Goal: Information Seeking & Learning: Check status

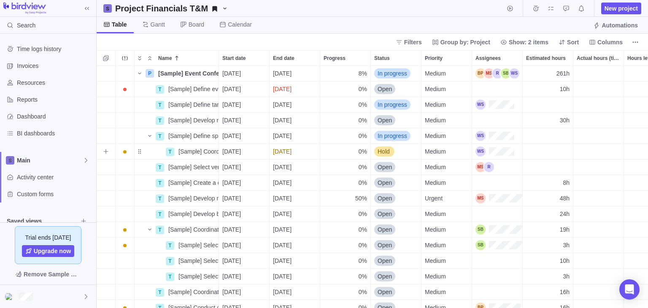
scroll to position [236, 545]
click at [189, 227] on span "Details" at bounding box center [191, 229] width 19 height 8
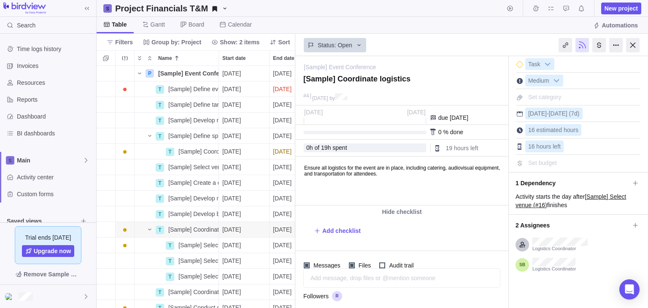
click at [643, 44] on div at bounding box center [597, 45] width 101 height 21
click at [633, 46] on div at bounding box center [633, 45] width 14 height 14
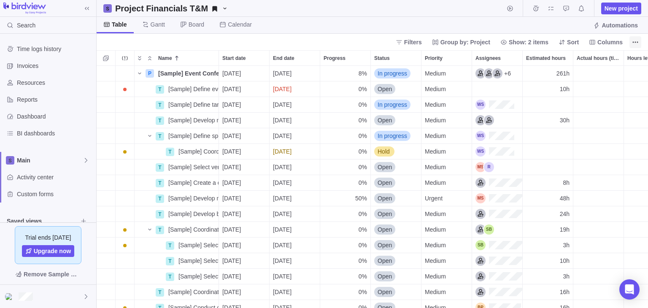
scroll to position [236, 545]
click at [192, 213] on span "Details" at bounding box center [191, 214] width 19 height 8
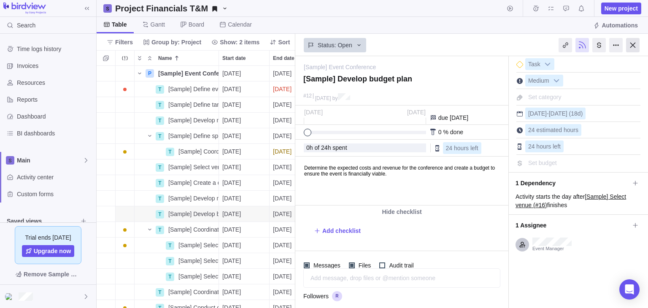
click at [631, 48] on div at bounding box center [633, 45] width 14 height 14
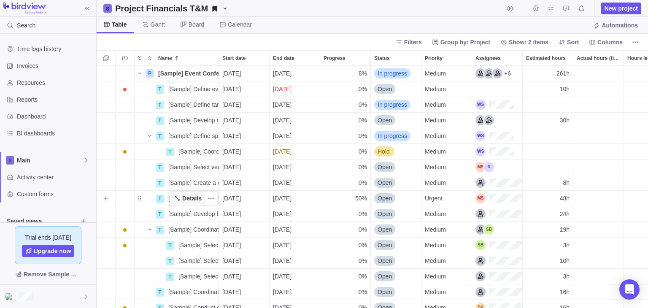
click at [186, 195] on span "Details" at bounding box center [191, 198] width 19 height 8
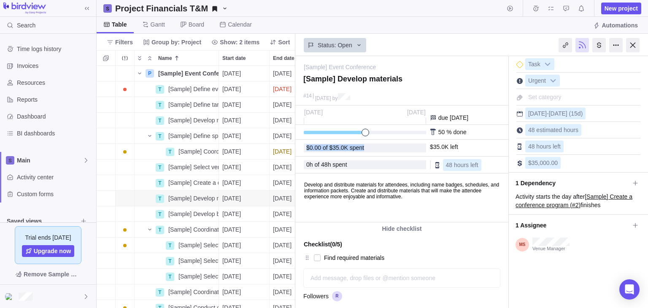
drag, startPoint x: 304, startPoint y: 144, endPoint x: 370, endPoint y: 147, distance: 65.5
click at [370, 147] on div "$0.00 of $35.0K spent" at bounding box center [365, 148] width 122 height 9
click at [370, 147] on div "$0.00 of $35.0K spent" at bounding box center [364, 148] width 117 height 6
drag, startPoint x: 306, startPoint y: 144, endPoint x: 356, endPoint y: 156, distance: 51.9
click at [356, 156] on div "Activity was completed on its planned end date [DATE] [DATE] Oct due [DATE] 50 …" at bounding box center [402, 164] width 213 height 117
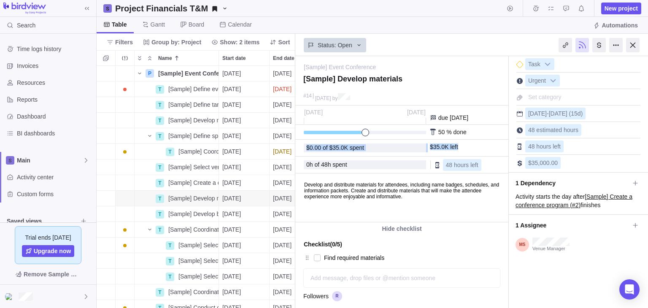
click at [365, 147] on div "$0.00 of $35.0K spent" at bounding box center [364, 148] width 117 height 6
drag, startPoint x: 363, startPoint y: 147, endPoint x: 303, endPoint y: 142, distance: 60.1
click at [303, 142] on div "$0.00 of $35.0K spent $35.0K left" at bounding box center [402, 148] width 213 height 17
click at [383, 146] on div "$0.00 of $35.0K spent" at bounding box center [364, 148] width 117 height 6
drag, startPoint x: 366, startPoint y: 144, endPoint x: 305, endPoint y: 136, distance: 61.7
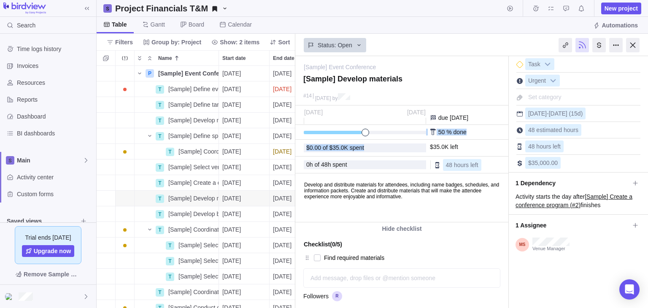
click at [305, 136] on div "Activity was completed on its planned end date [DATE] [DATE] Oct due [DATE] 50 …" at bounding box center [402, 164] width 213 height 117
click at [365, 149] on div "$0.00 of $35.0K spent" at bounding box center [364, 148] width 117 height 6
click at [366, 149] on div "$0.00 of $35.0K spent" at bounding box center [364, 148] width 117 height 6
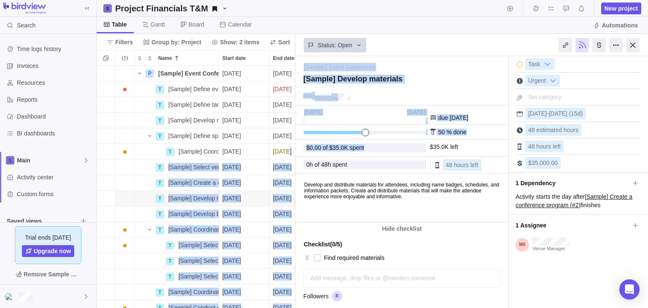
drag, startPoint x: 363, startPoint y: 149, endPoint x: 287, endPoint y: 150, distance: 76.0
click at [287, 150] on div "Project Financials T&M New project Table [PERSON_NAME] Board Calendar Automatio…" at bounding box center [373, 154] width 552 height 308
click at [358, 150] on span "$0.00 of $35.0K spent" at bounding box center [335, 147] width 58 height 7
click at [363, 146] on div "$0.00 of $35.0K spent" at bounding box center [364, 148] width 117 height 6
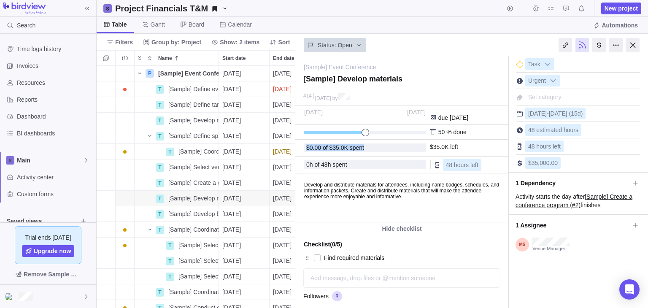
drag, startPoint x: 363, startPoint y: 146, endPoint x: 303, endPoint y: 144, distance: 59.6
click at [303, 144] on div "$0.00 of $35.0K spent $35.0K left" at bounding box center [402, 148] width 213 height 17
click at [371, 147] on div "$0.00 of $35.0K spent" at bounding box center [364, 148] width 117 height 6
click at [346, 153] on div "$0.00 of $35.0K spent $35.0K left" at bounding box center [402, 148] width 213 height 17
click at [351, 150] on span "$0.00 of $35.0K spent" at bounding box center [335, 147] width 58 height 7
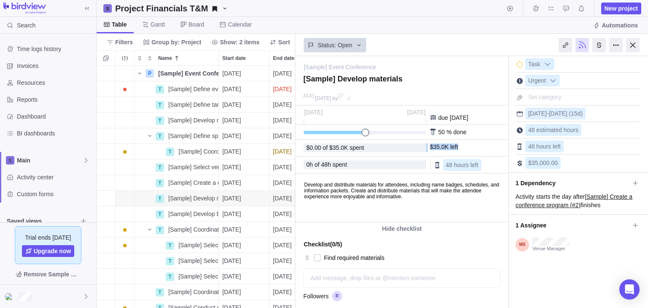
drag, startPoint x: 446, startPoint y: 148, endPoint x: 423, endPoint y: 148, distance: 23.2
click at [423, 148] on div "$0.00 of $35.0K spent $35.0K left" at bounding box center [402, 148] width 213 height 17
click at [338, 145] on span "$0.00 of $35.0K spent" at bounding box center [335, 147] width 58 height 7
click at [357, 149] on span "$0.00 of $35.0K spent" at bounding box center [335, 147] width 58 height 7
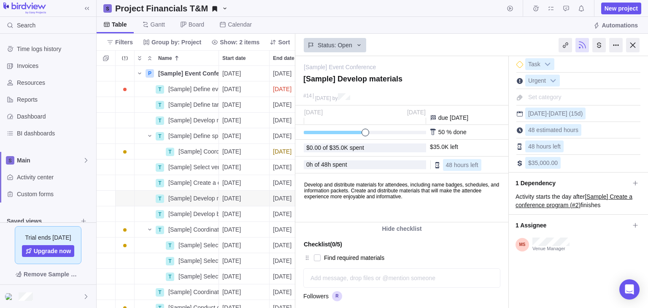
click at [357, 149] on span "$0.00 of $35.0K spent" at bounding box center [335, 147] width 58 height 7
drag, startPoint x: 362, startPoint y: 148, endPoint x: 366, endPoint y: 149, distance: 4.7
click at [362, 149] on span "$0.00 of $35.0K spent" at bounding box center [335, 147] width 58 height 7
drag, startPoint x: 363, startPoint y: 147, endPoint x: 306, endPoint y: 140, distance: 56.6
click at [306, 141] on div "$0.00 of $35.0K spent $35.0K left" at bounding box center [402, 148] width 213 height 17
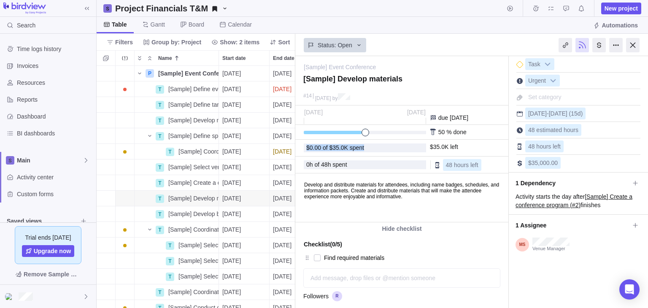
click at [311, 144] on div "$0.00 of $35.0K spent" at bounding box center [365, 148] width 122 height 9
drag, startPoint x: 368, startPoint y: 151, endPoint x: 297, endPoint y: 150, distance: 70.5
click at [297, 150] on div "$0.00 of $35.0K spent $35.0K left" at bounding box center [402, 148] width 213 height 17
click at [382, 136] on div "50 % done" at bounding box center [402, 132] width 213 height 15
drag, startPoint x: 471, startPoint y: 144, endPoint x: 402, endPoint y: 142, distance: 69.3
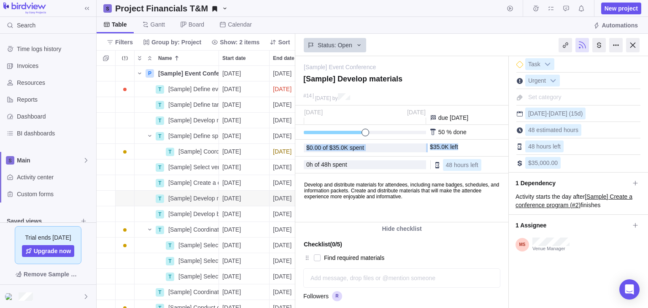
click at [402, 142] on div "$0.00 of $35.0K spent $35.0K left" at bounding box center [402, 148] width 213 height 17
click at [414, 142] on div "$0.00 of $35.0K spent $35.0K left" at bounding box center [402, 148] width 213 height 17
drag, startPoint x: 365, startPoint y: 142, endPoint x: 394, endPoint y: 147, distance: 29.6
click at [394, 147] on div "$0.00 of $35.0K spent $35.0K left" at bounding box center [402, 148] width 213 height 17
click at [370, 146] on div "$0.00 of $35.0K spent" at bounding box center [364, 148] width 117 height 6
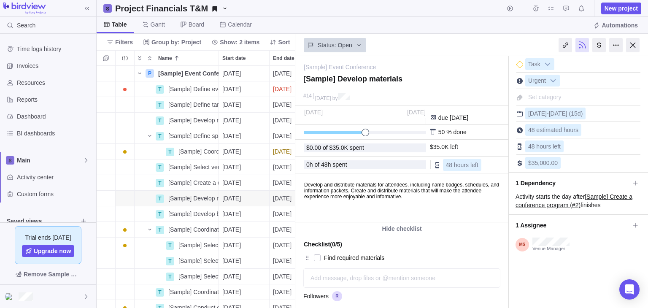
click at [364, 148] on div "$0.00 of $35.0K spent" at bounding box center [364, 148] width 117 height 6
drag, startPoint x: 353, startPoint y: 141, endPoint x: 312, endPoint y: 145, distance: 41.6
click at [305, 146] on div "$0.00 of $35.0K spent $35.0K left" at bounding box center [402, 148] width 213 height 17
drag, startPoint x: 373, startPoint y: 146, endPoint x: 301, endPoint y: 142, distance: 72.7
click at [301, 142] on div "$0.00 of $35.0K spent $35.0K left" at bounding box center [402, 148] width 213 height 17
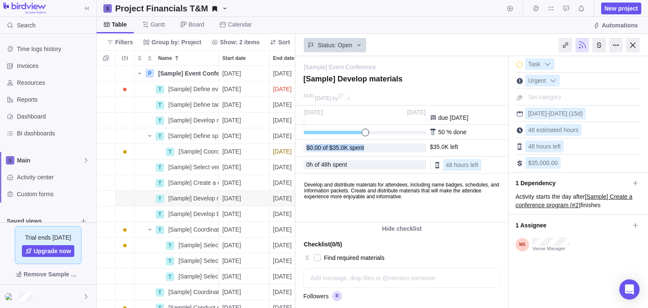
click at [335, 144] on span "$0.00 of $35.0K spent" at bounding box center [335, 147] width 58 height 7
click at [334, 154] on div "$0.00 of $35.0K spent $35.0K left" at bounding box center [402, 148] width 213 height 17
click at [341, 144] on span "$0.00 of $35.0K spent" at bounding box center [335, 147] width 58 height 7
click at [342, 144] on span "$0.00 of $35.0K spent" at bounding box center [335, 147] width 58 height 7
click at [341, 145] on span "$0.00 of $35.0K spent" at bounding box center [335, 147] width 58 height 7
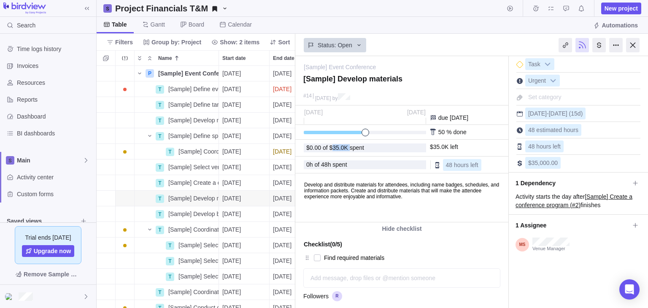
click at [341, 145] on span "$0.00 of $35.0K spent" at bounding box center [335, 147] width 58 height 7
click at [329, 144] on span "$0.00 of $35.0K spent" at bounding box center [335, 147] width 58 height 7
click at [331, 146] on span "$0.00 of $35.0K spent" at bounding box center [335, 147] width 58 height 7
click at [372, 144] on div "$0.00 of $35.0K spent" at bounding box center [365, 148] width 122 height 9
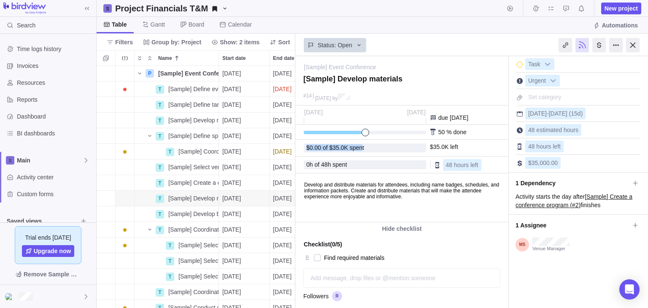
drag, startPoint x: 361, startPoint y: 146, endPoint x: 297, endPoint y: 146, distance: 63.7
click at [298, 146] on div "$0.00 of $35.0K spent $35.0K left" at bounding box center [402, 148] width 213 height 17
click at [365, 146] on div "$0.00 of $35.0K spent" at bounding box center [364, 148] width 117 height 6
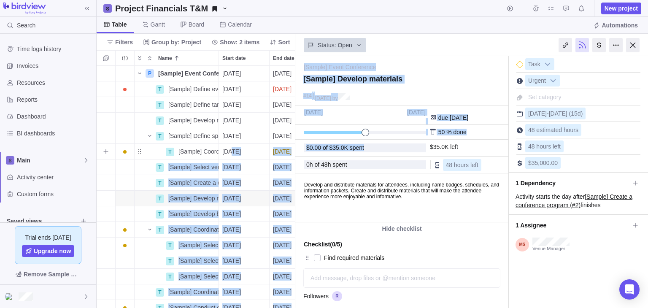
drag, startPoint x: 366, startPoint y: 146, endPoint x: 229, endPoint y: 147, distance: 136.8
click at [229, 147] on div "Project Financials T&M New project Table [PERSON_NAME] Board Calendar Automatio…" at bounding box center [373, 154] width 552 height 308
click at [367, 149] on div "$0.00 of $35.0K spent" at bounding box center [364, 148] width 117 height 6
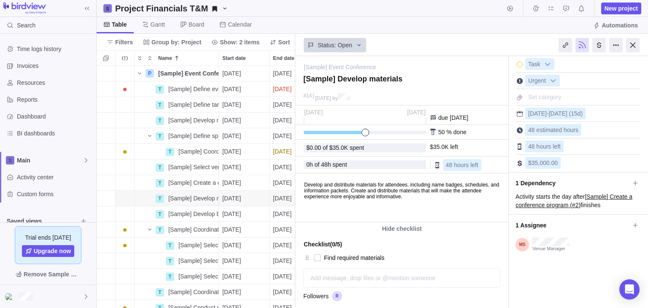
click at [362, 159] on div "0 h of 48 h spent" at bounding box center [365, 165] width 122 height 12
drag, startPoint x: 350, startPoint y: 168, endPoint x: 306, endPoint y: 167, distance: 43.1
click at [306, 167] on div "0 h of 48 h spent" at bounding box center [365, 164] width 122 height 9
click at [350, 163] on div "0 h of 48 h spent" at bounding box center [364, 165] width 117 height 6
click at [351, 162] on div "0 h of 48 h spent" at bounding box center [364, 165] width 117 height 6
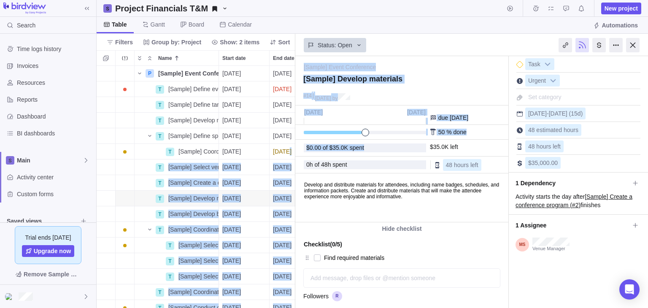
drag, startPoint x: 353, startPoint y: 144, endPoint x: 289, endPoint y: 149, distance: 64.3
click at [289, 149] on div "Project Financials T&M New project Table [PERSON_NAME] Board Calendar Automatio…" at bounding box center [373, 154] width 552 height 308
click at [337, 148] on span "$0.00 of $35.0K spent" at bounding box center [335, 147] width 58 height 7
click at [338, 149] on span "$0.00 of $35.0K spent" at bounding box center [335, 147] width 58 height 7
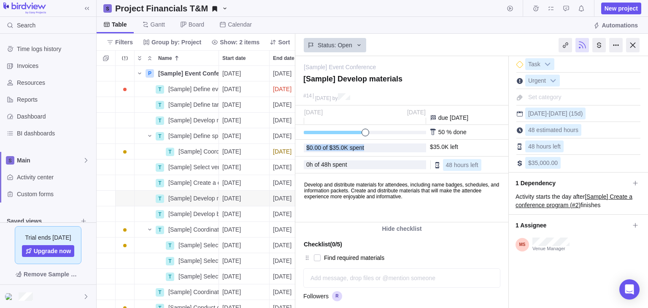
drag, startPoint x: 374, startPoint y: 151, endPoint x: 302, endPoint y: 144, distance: 72.5
click at [302, 144] on div "$0.00 of $35.0K spent $35.0K left" at bounding box center [402, 148] width 213 height 17
drag, startPoint x: 458, startPoint y: 142, endPoint x: 480, endPoint y: 154, distance: 24.9
click at [480, 154] on div "$0.00 of $35.0K spent $35.0K left" at bounding box center [402, 148] width 213 height 17
click at [461, 146] on div "$35.0K left" at bounding box center [466, 147] width 73 height 7
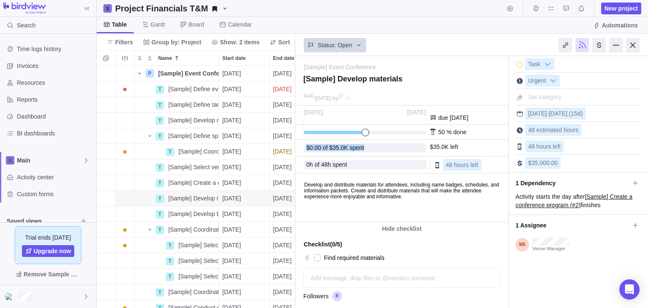
click at [309, 139] on div "Activity was completed on its planned end date [DATE] [DATE] Oct due [DATE] 50 …" at bounding box center [402, 164] width 213 height 117
click at [340, 146] on span "$0.00 of $35.0K spent" at bounding box center [335, 147] width 58 height 7
